Goal: Information Seeking & Learning: Learn about a topic

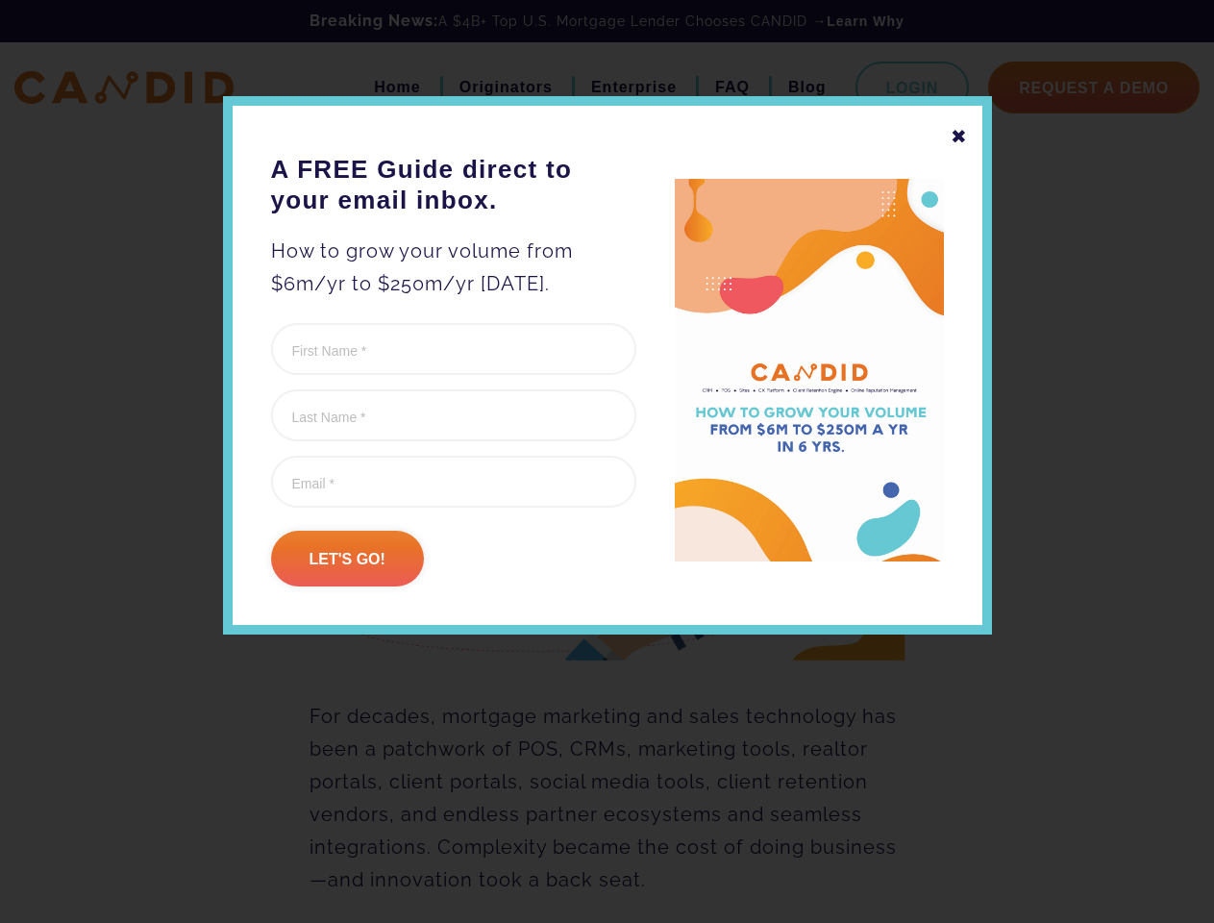
click at [607, 509] on form "URL This field is for validation purposes and should be left unchanged. First N…" at bounding box center [453, 454] width 365 height 263
click at [958, 136] on div "✖" at bounding box center [959, 136] width 17 height 33
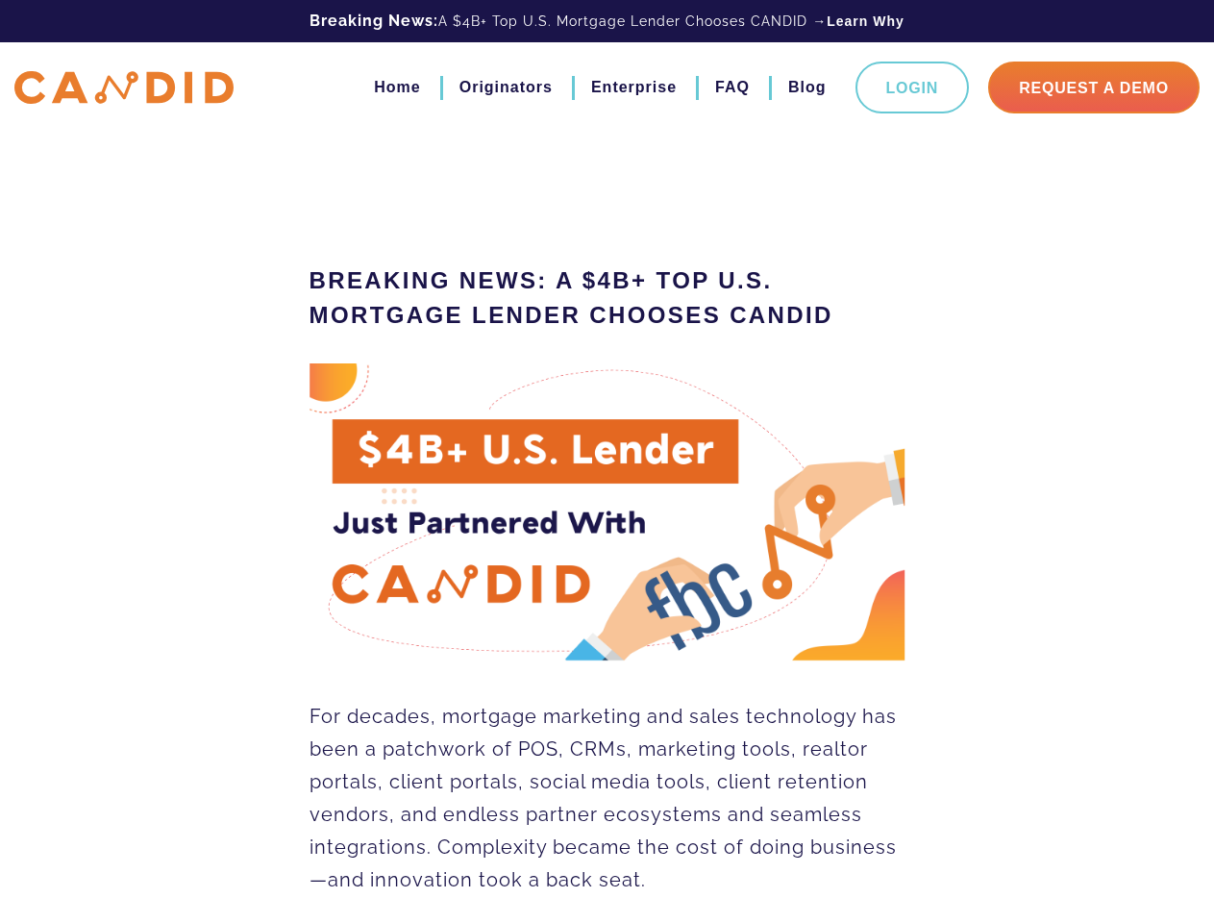
click at [347, 558] on img at bounding box center [608, 512] width 596 height 298
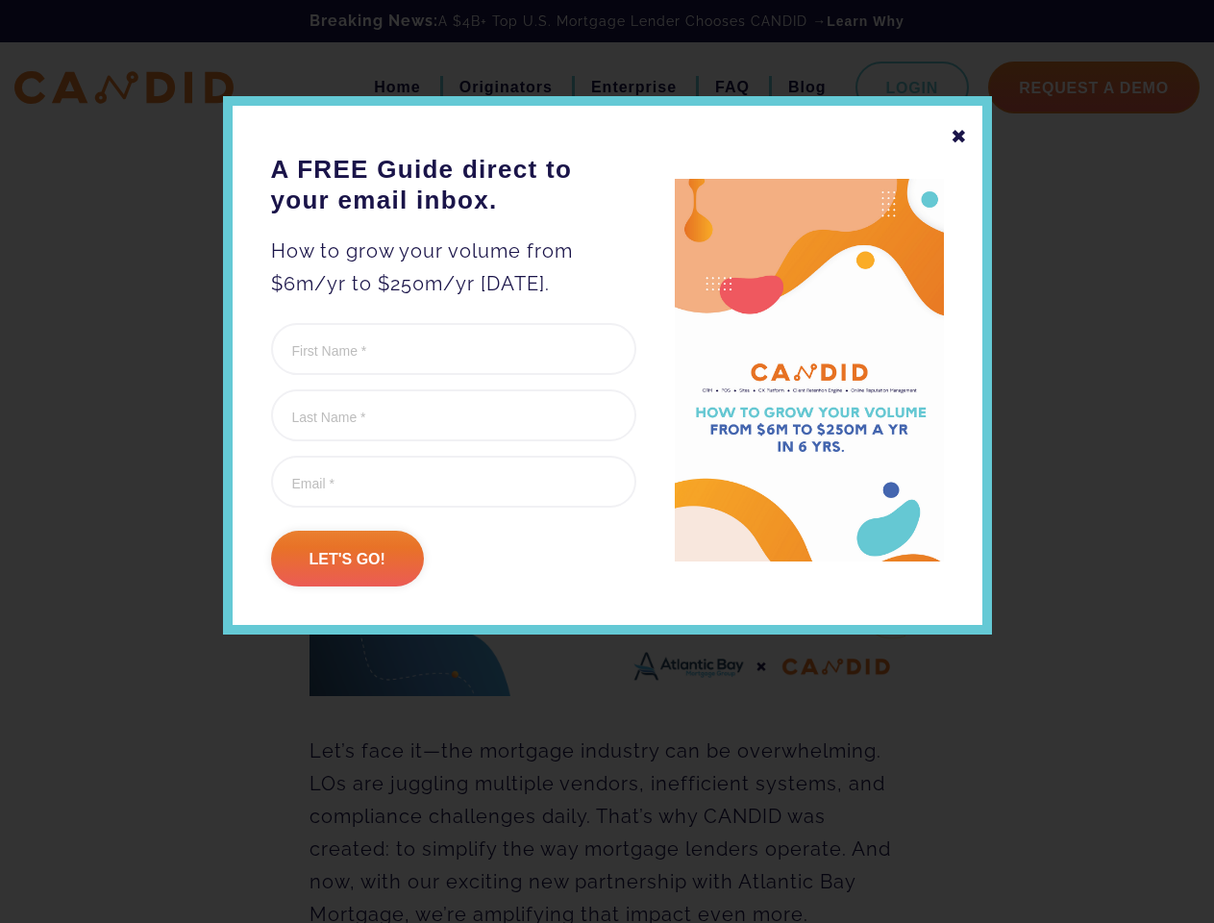
click at [607, 509] on form "Instagram This field is for validation purposes and should be left unchanged. F…" at bounding box center [453, 454] width 365 height 263
click at [958, 136] on div "✖" at bounding box center [959, 136] width 17 height 33
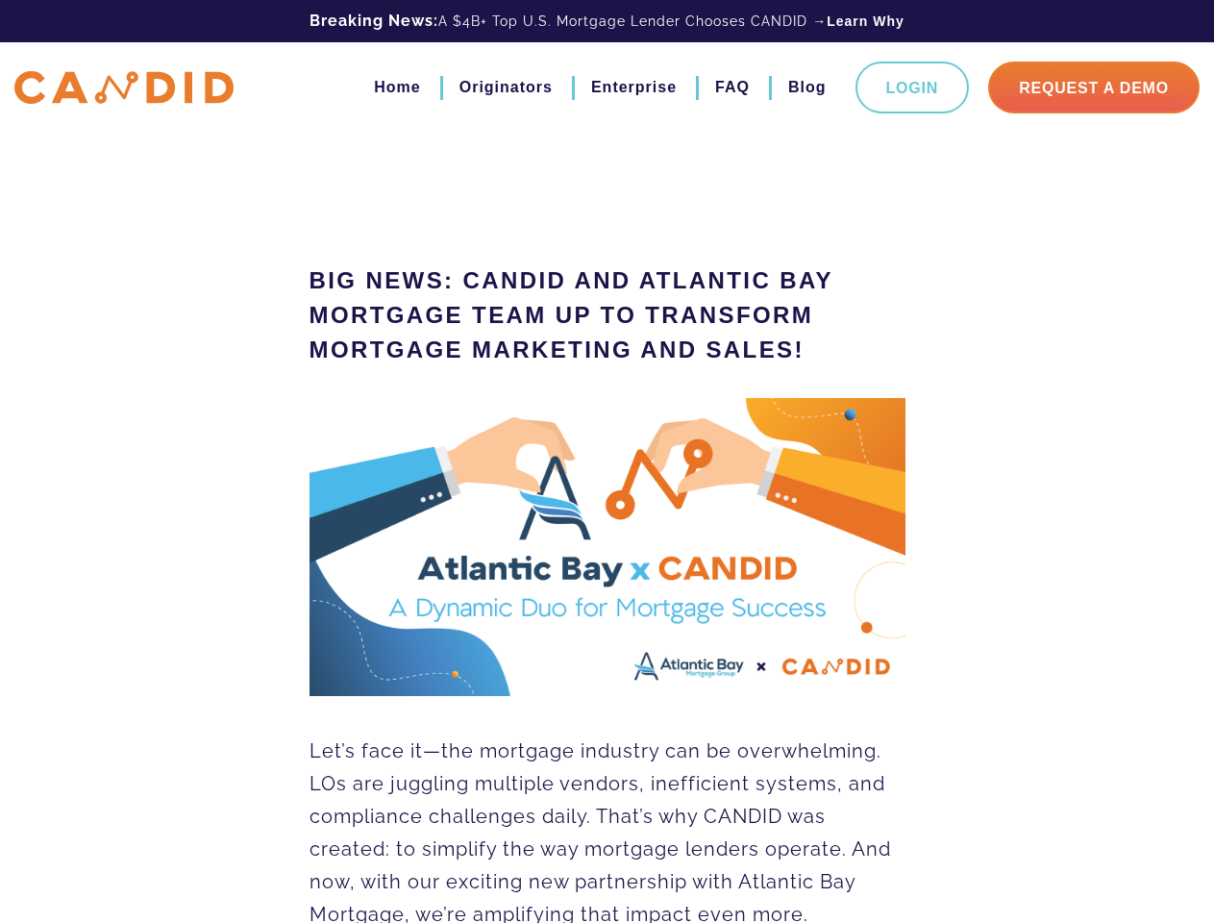
click at [347, 558] on img at bounding box center [608, 547] width 596 height 298
